Goal: Information Seeking & Learning: Learn about a topic

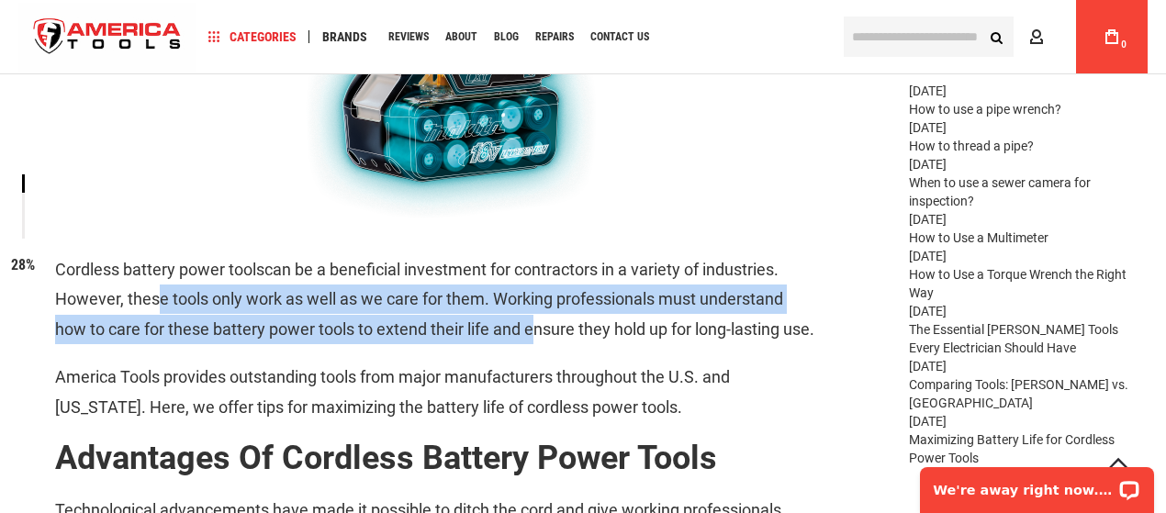
drag, startPoint x: 145, startPoint y: 307, endPoint x: 527, endPoint y: 322, distance: 382.2
click at [527, 322] on p "Cordless battery power tools can be a beneficial investment for contractors in …" at bounding box center [436, 299] width 762 height 89
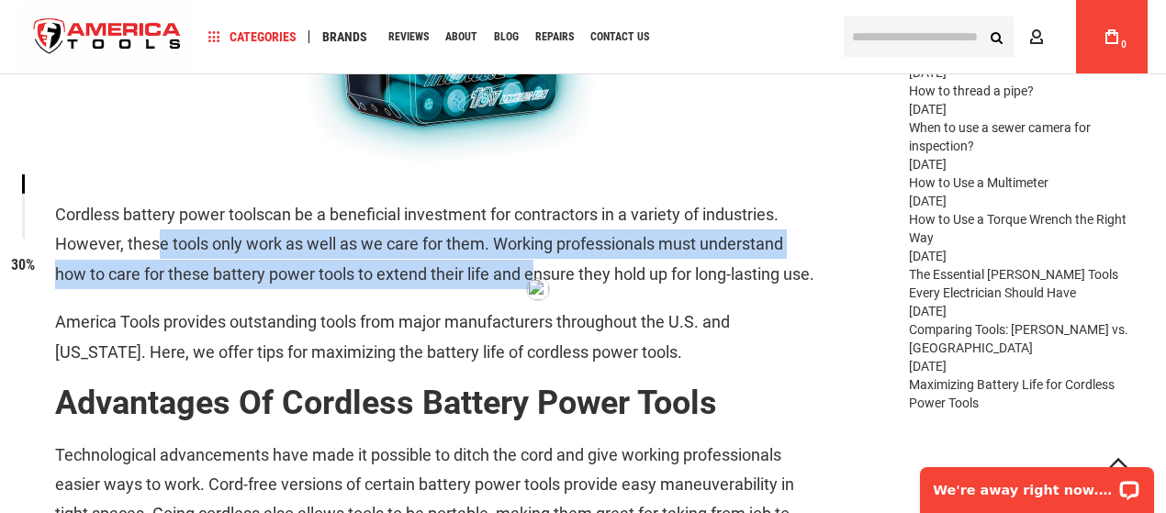
scroll to position [826, 0]
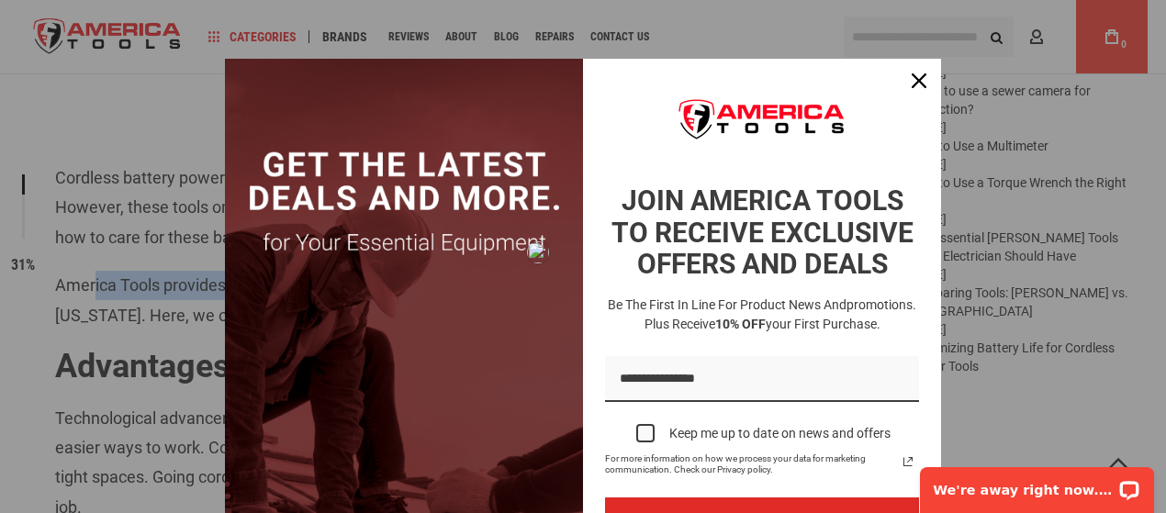
drag, startPoint x: 94, startPoint y: 323, endPoint x: 621, endPoint y: 337, distance: 527.1
click at [924, 76] on div "Close" at bounding box center [918, 80] width 29 height 29
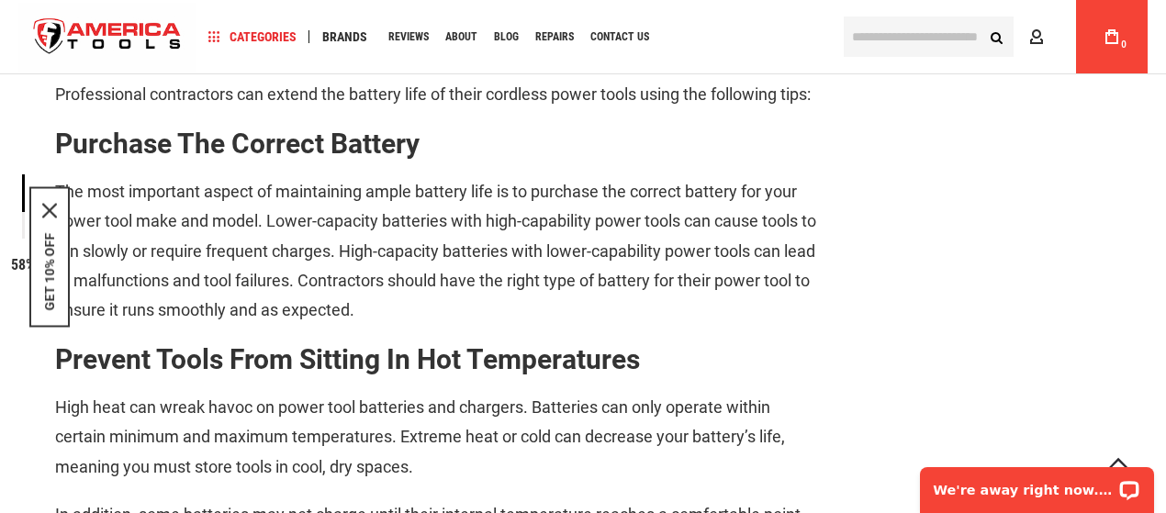
scroll to position [1561, 0]
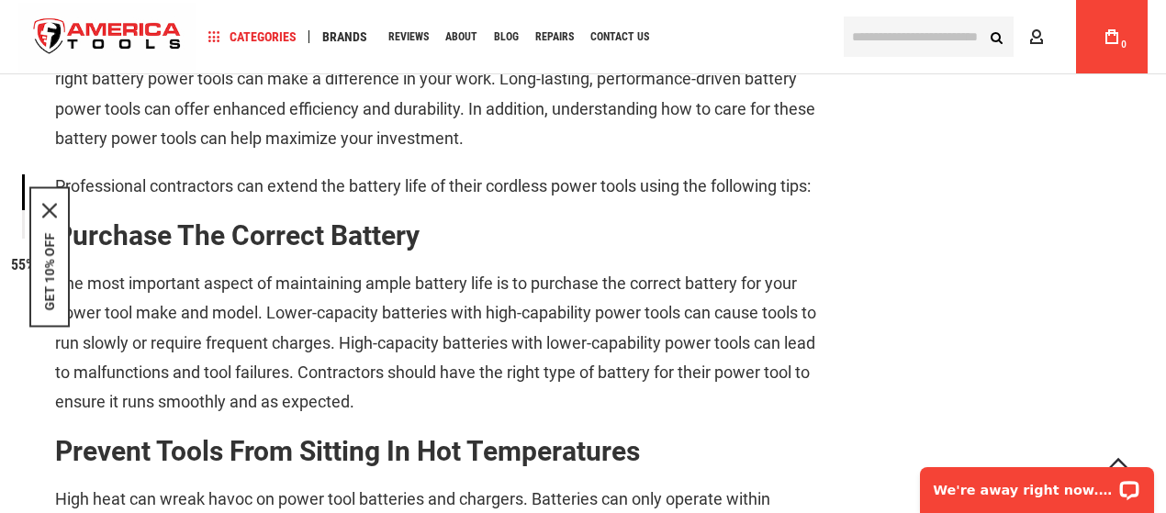
click at [451, 398] on p "The most important aspect of maintaining ample battery life is to purchase the …" at bounding box center [436, 343] width 762 height 149
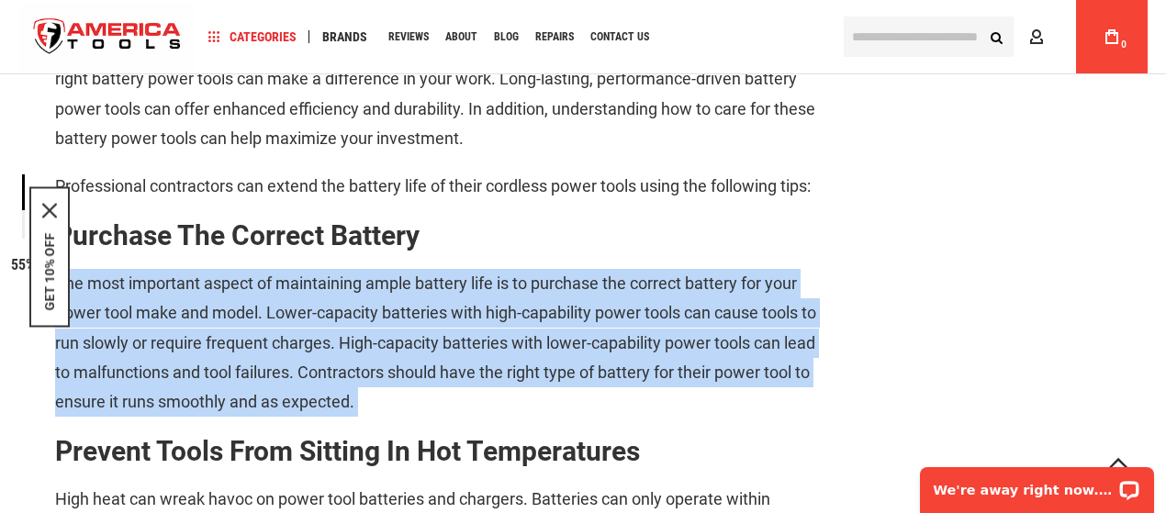
click at [451, 398] on p "The most important aspect of maintaining ample battery life is to purchase the …" at bounding box center [436, 343] width 762 height 149
click at [248, 386] on p "The most important aspect of maintaining ample battery life is to purchase the …" at bounding box center [436, 343] width 762 height 149
click at [470, 406] on p "The most important aspect of maintaining ample battery life is to purchase the …" at bounding box center [436, 343] width 762 height 149
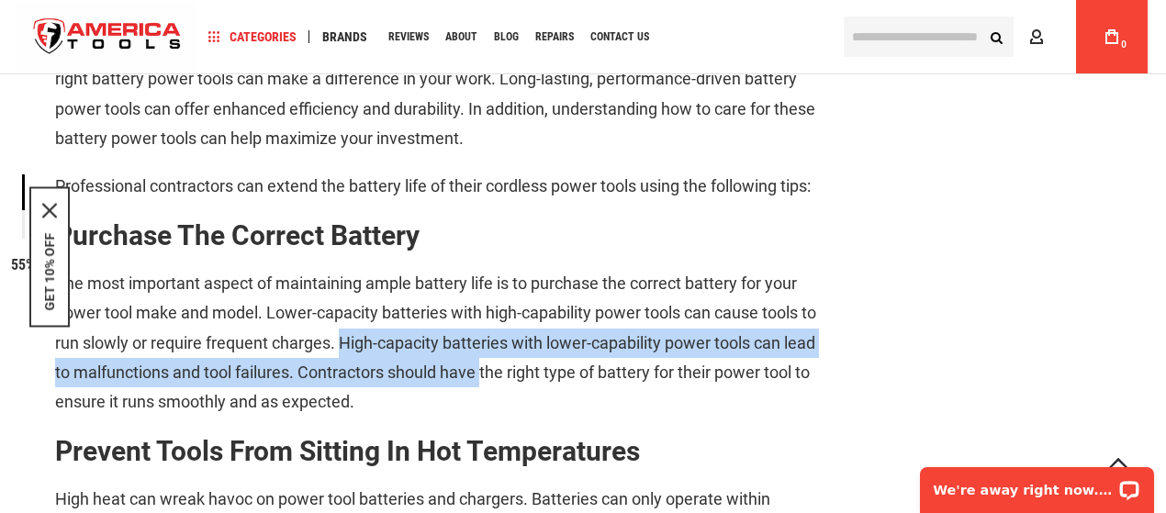
drag, startPoint x: 400, startPoint y: 413, endPoint x: 517, endPoint y: 423, distance: 117.0
click at [517, 418] on p "The most important aspect of maintaining ample battery life is to purchase the …" at bounding box center [436, 343] width 762 height 149
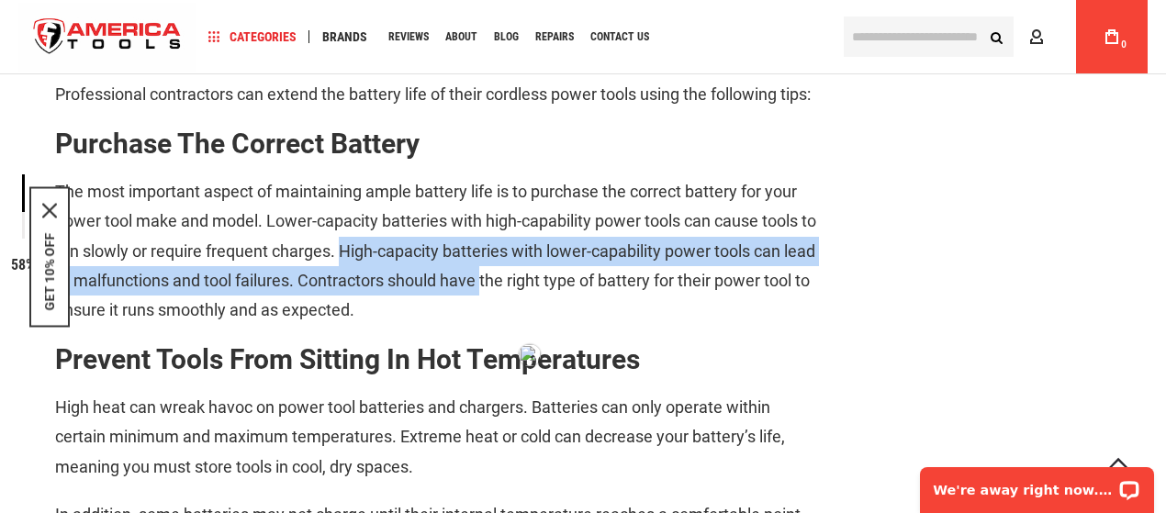
click at [373, 326] on p "The most important aspect of maintaining ample battery life is to purchase the …" at bounding box center [436, 251] width 762 height 149
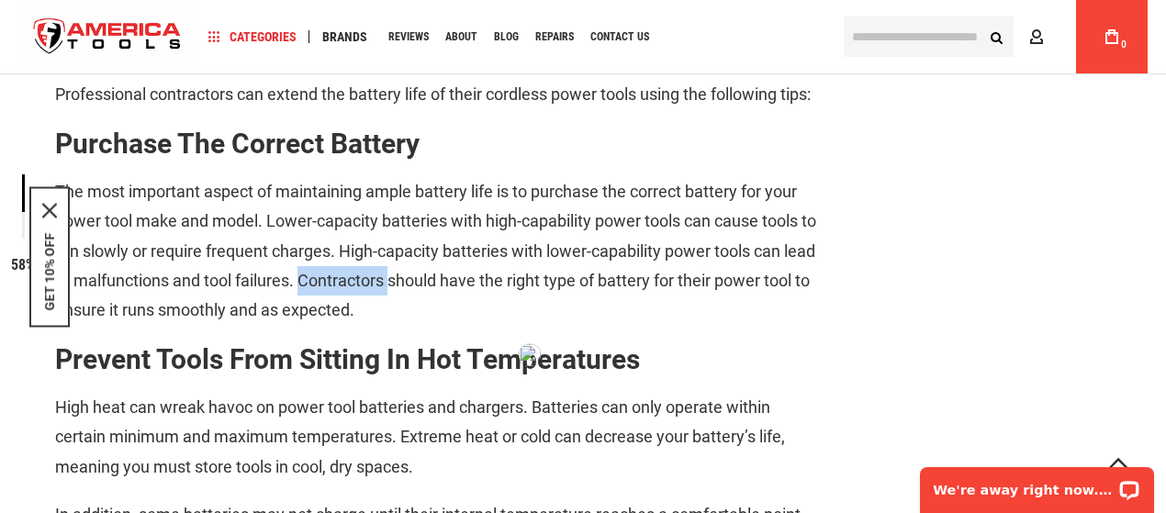
click at [373, 326] on p "The most important aspect of maintaining ample battery life is to purchase the …" at bounding box center [436, 251] width 762 height 149
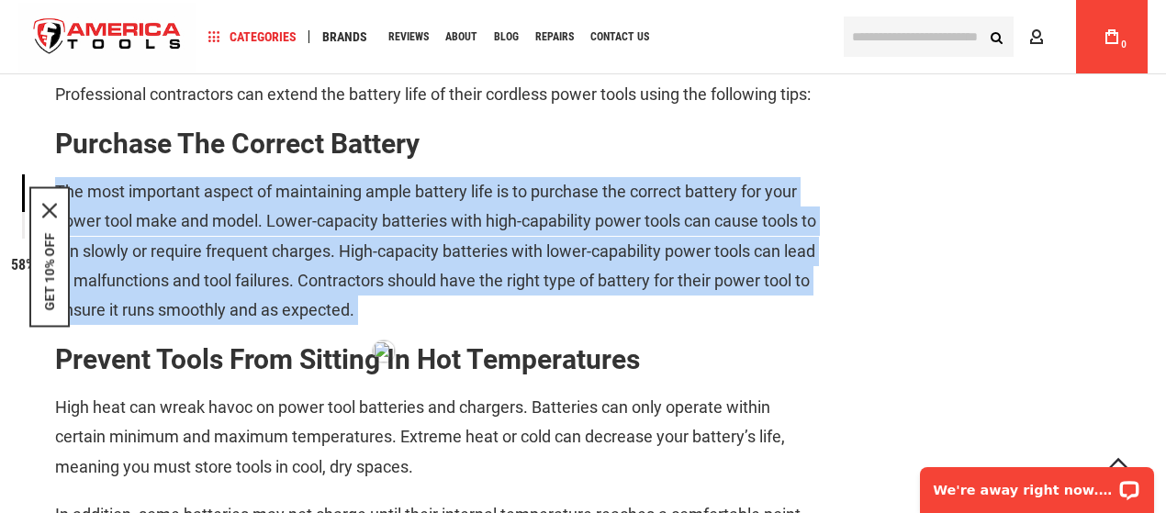
click at [373, 326] on p "The most important aspect of maintaining ample battery life is to purchase the …" at bounding box center [436, 251] width 762 height 149
click at [562, 326] on p "The most important aspect of maintaining ample battery life is to purchase the …" at bounding box center [436, 251] width 762 height 149
